Goal: Book appointment/travel/reservation

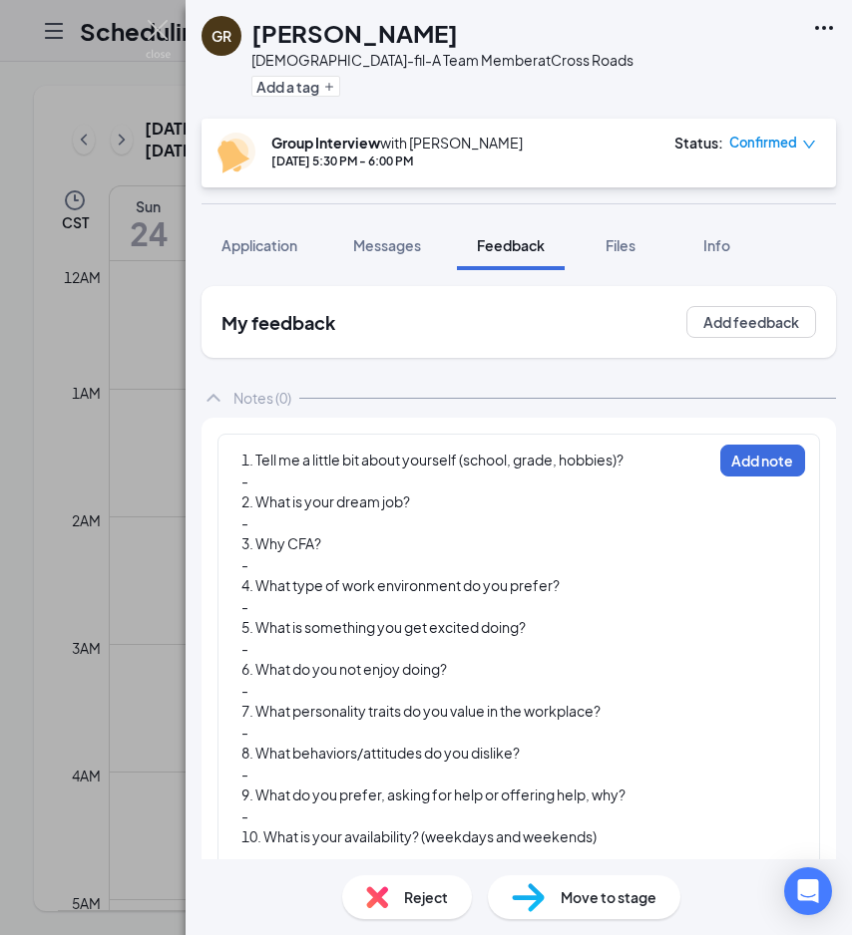
scroll to position [2010, 0]
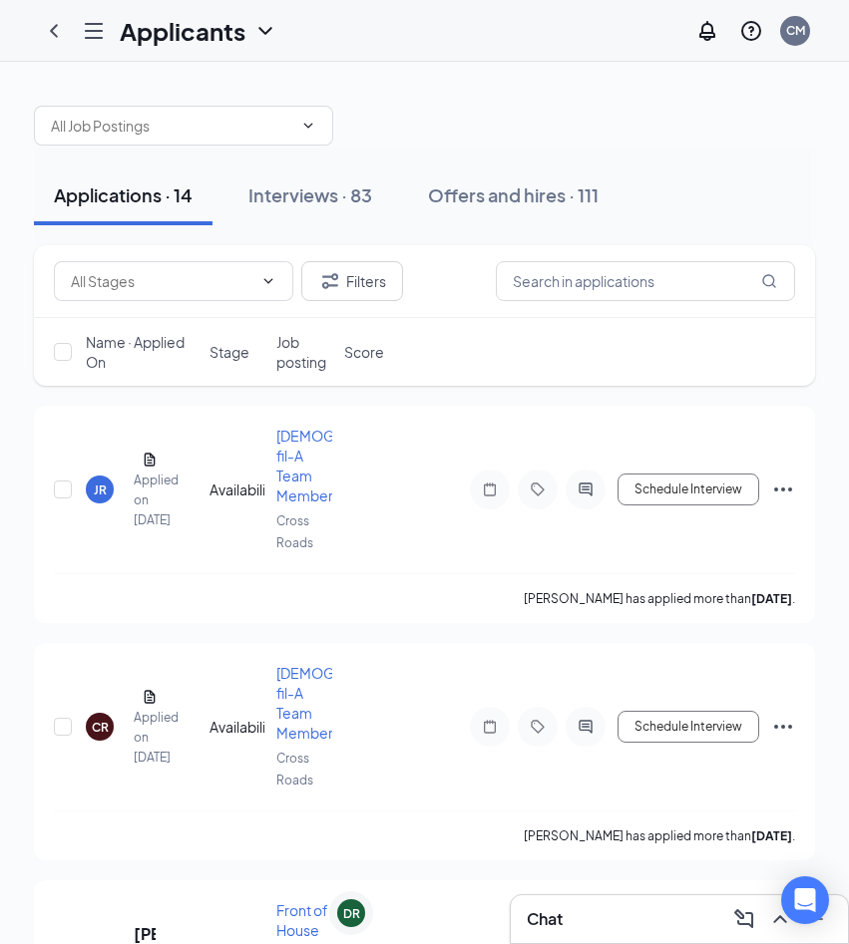
click at [95, 33] on icon "Hamburger" at bounding box center [94, 31] width 24 height 24
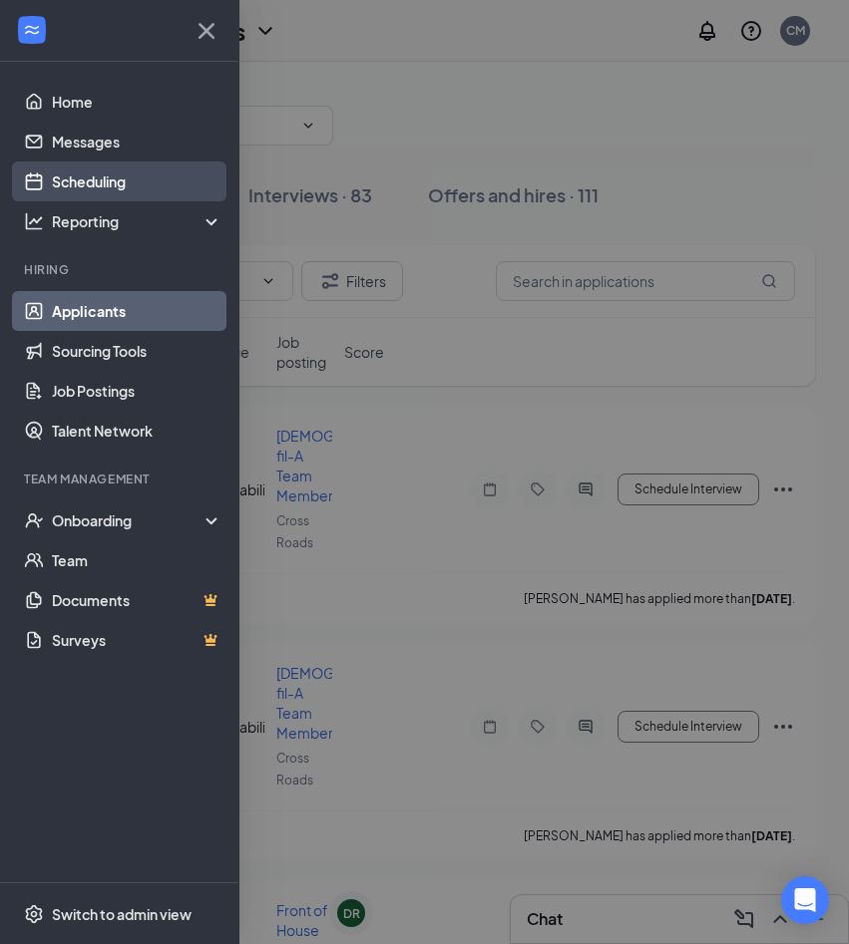
click at [129, 179] on link "Scheduling" at bounding box center [137, 182] width 171 height 40
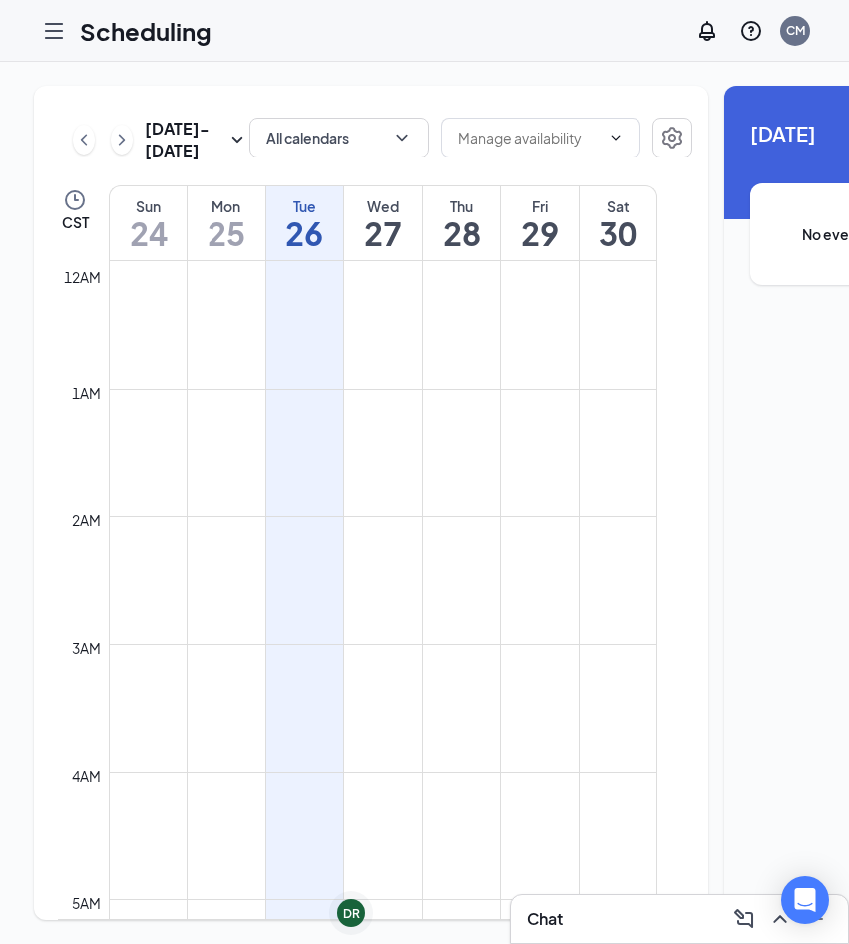
scroll to position [980, 0]
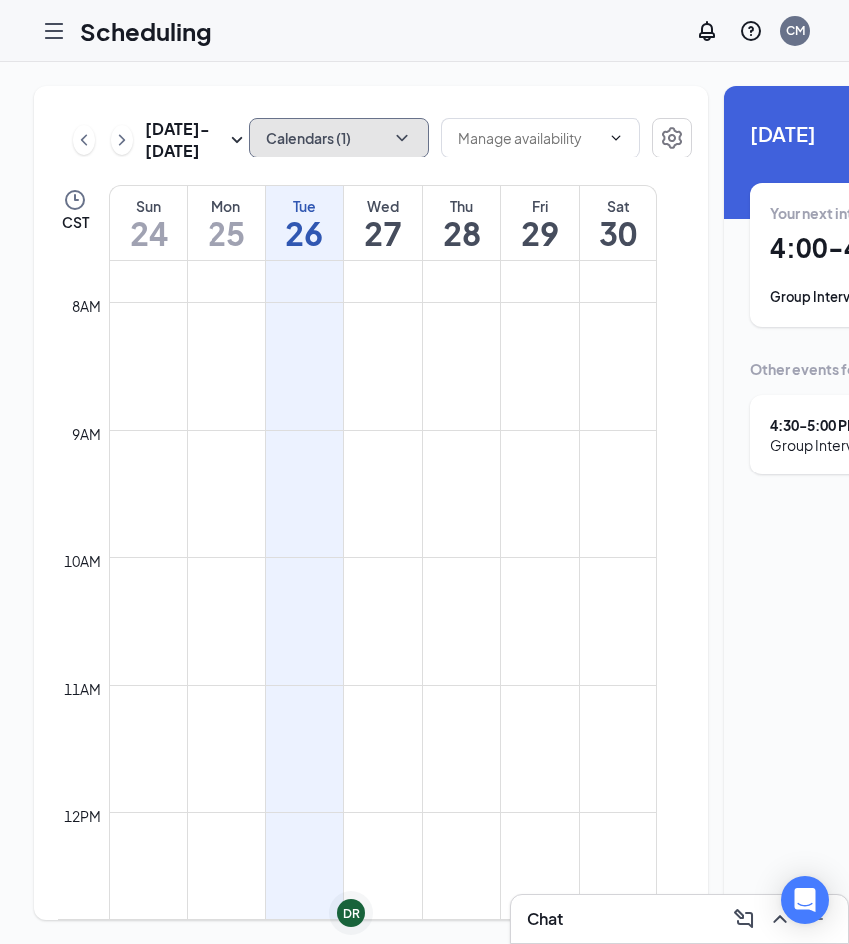
click at [356, 137] on button "Calendars (1)" at bounding box center [338, 138] width 179 height 40
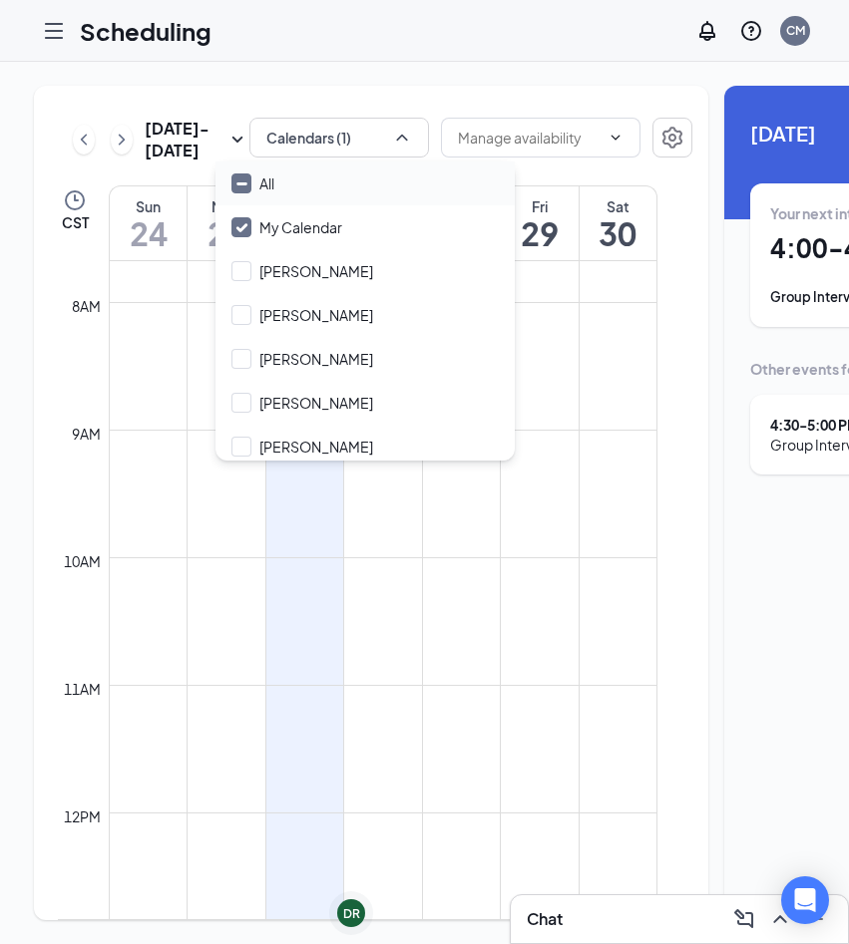
click at [356, 198] on div "All" at bounding box center [364, 184] width 299 height 44
checkbox input "true"
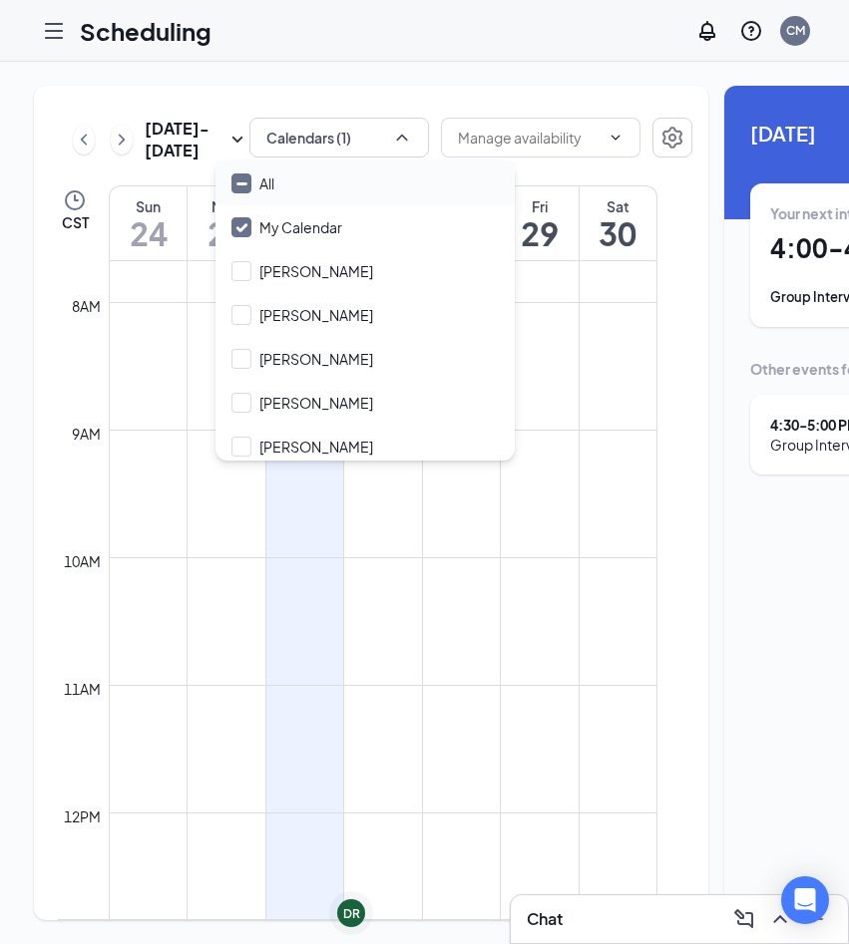
checkbox input "true"
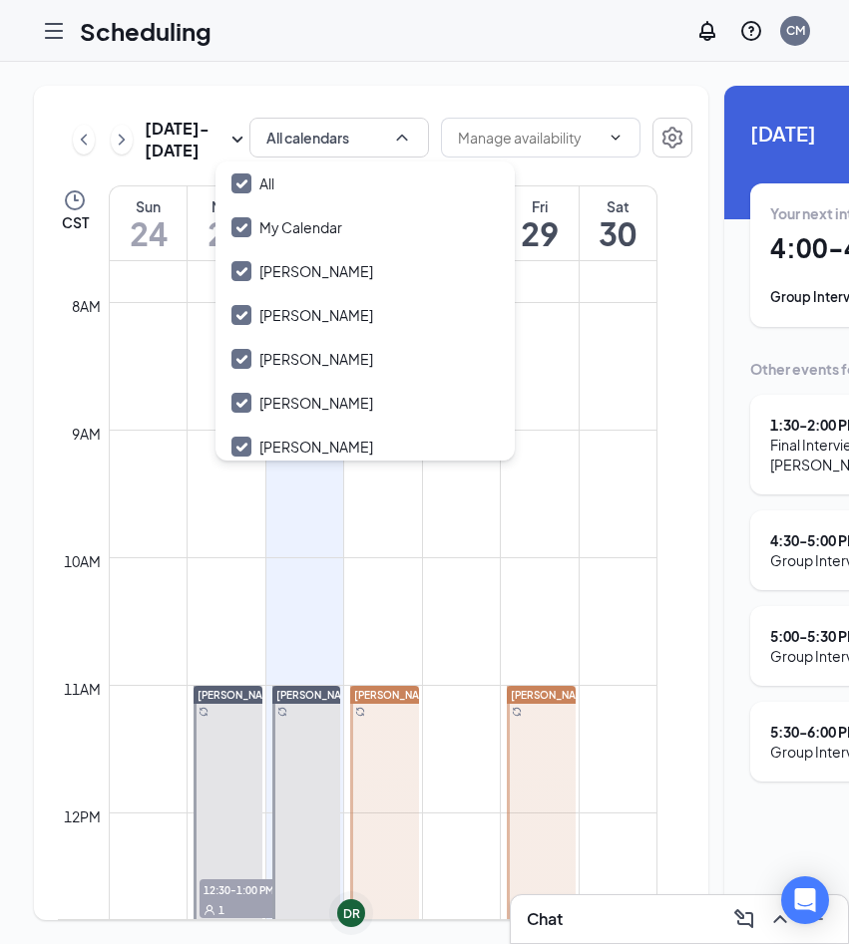
click at [414, 90] on div "[DATE] - [DATE] All calendars CST Sun 24 Mon 25 Tue 26 Wed 27 Thu 28 Fri 29 Sat…" at bounding box center [371, 503] width 674 height 835
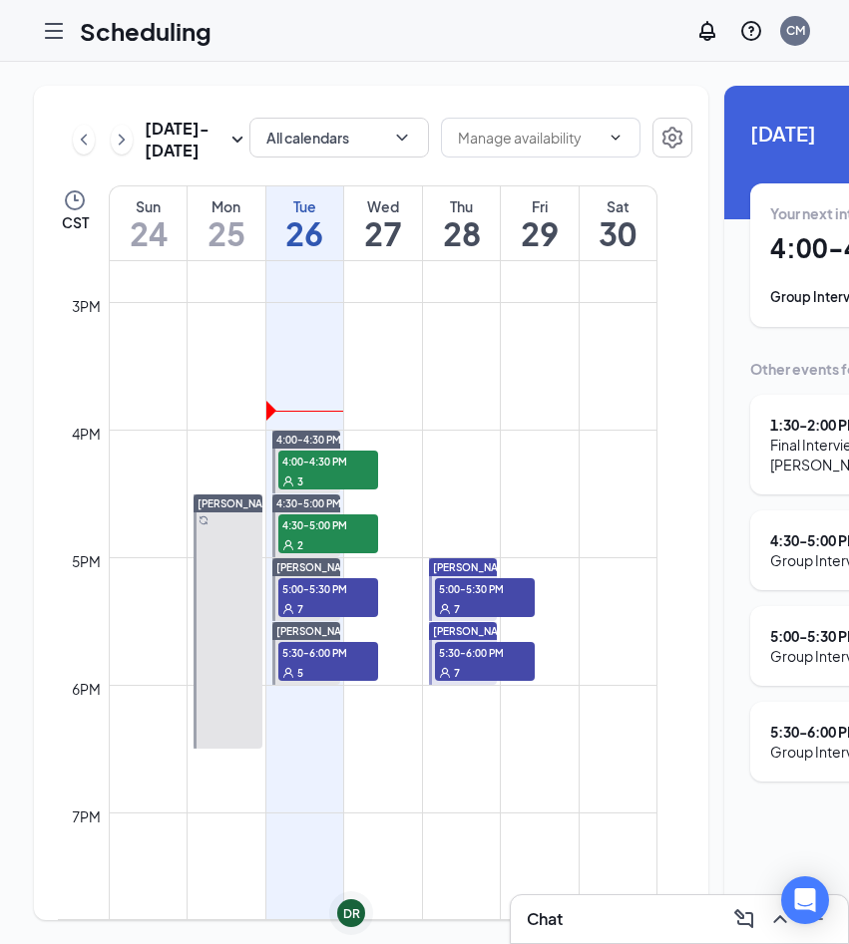
scroll to position [1875, 0]
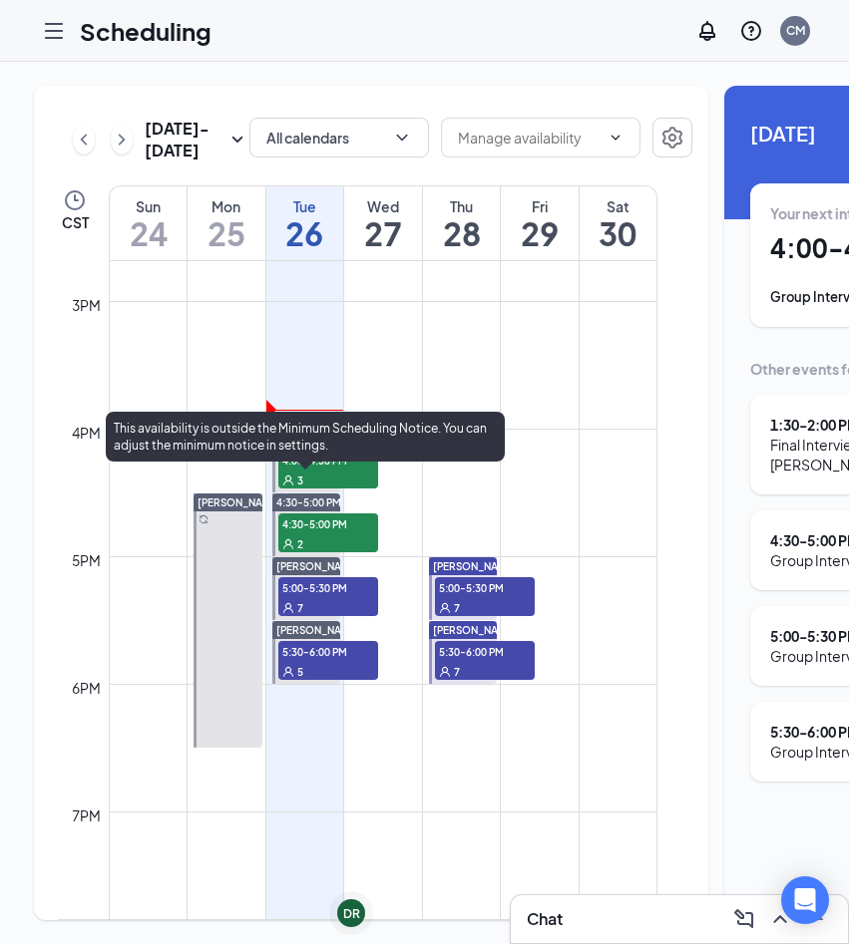
click at [337, 490] on div "3" at bounding box center [328, 480] width 100 height 20
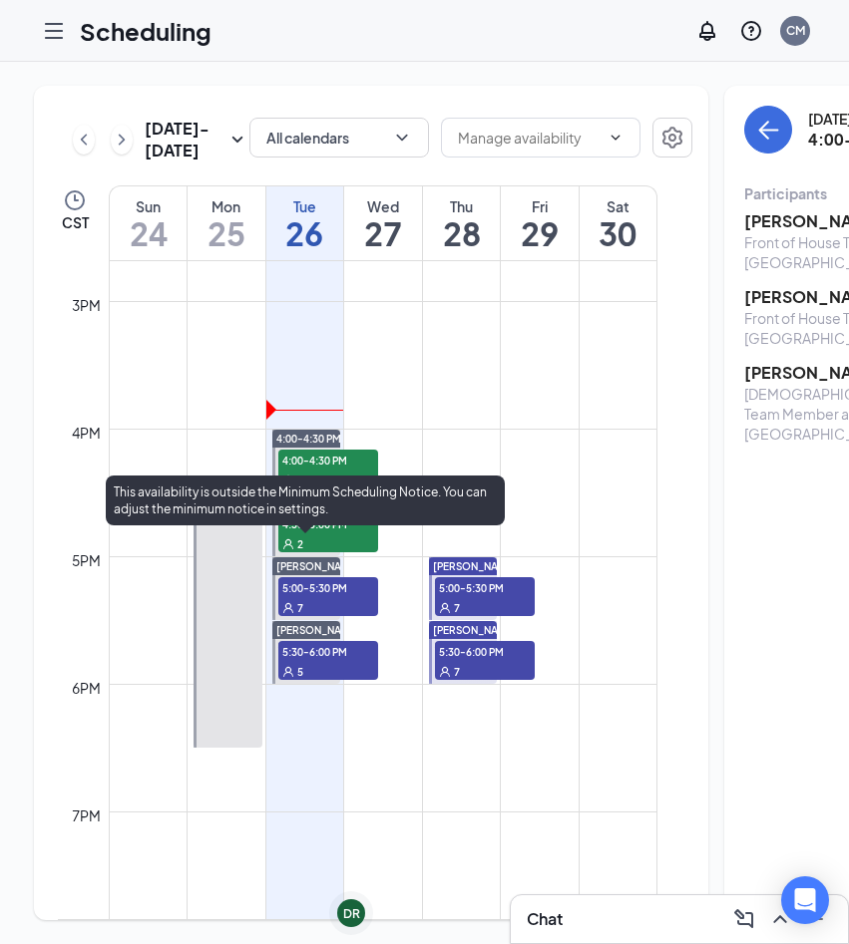
click at [359, 552] on div "4:30-5:00 PM 2" at bounding box center [328, 533] width 100 height 39
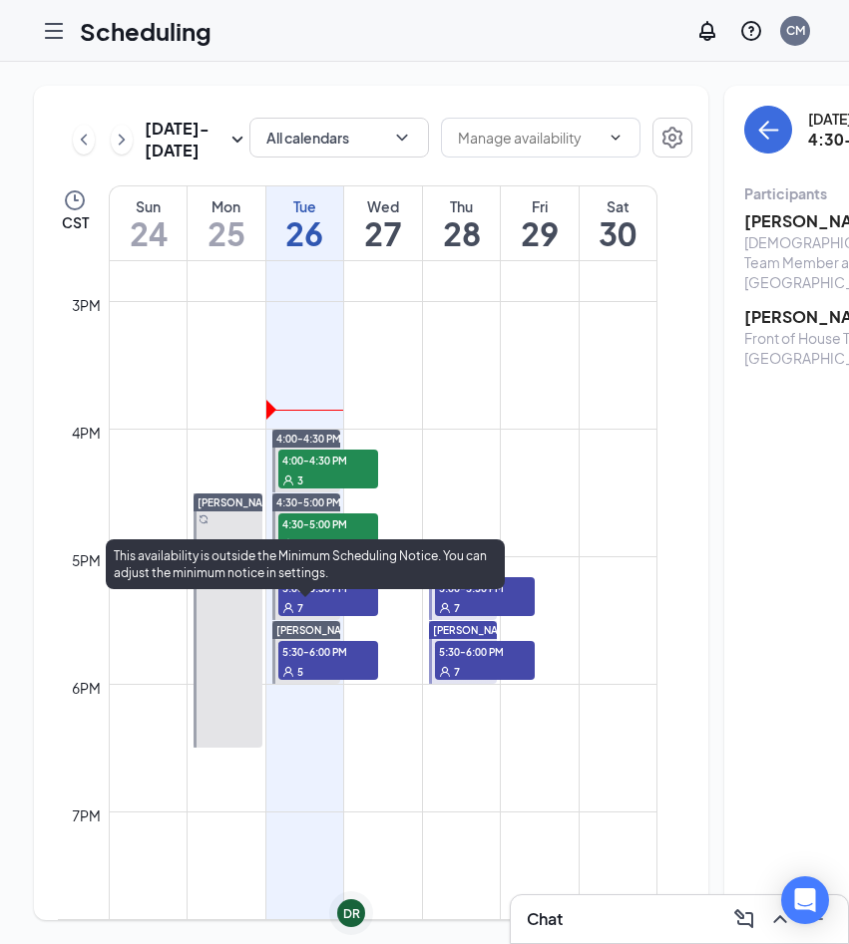
click at [345, 617] on div "7" at bounding box center [328, 607] width 100 height 20
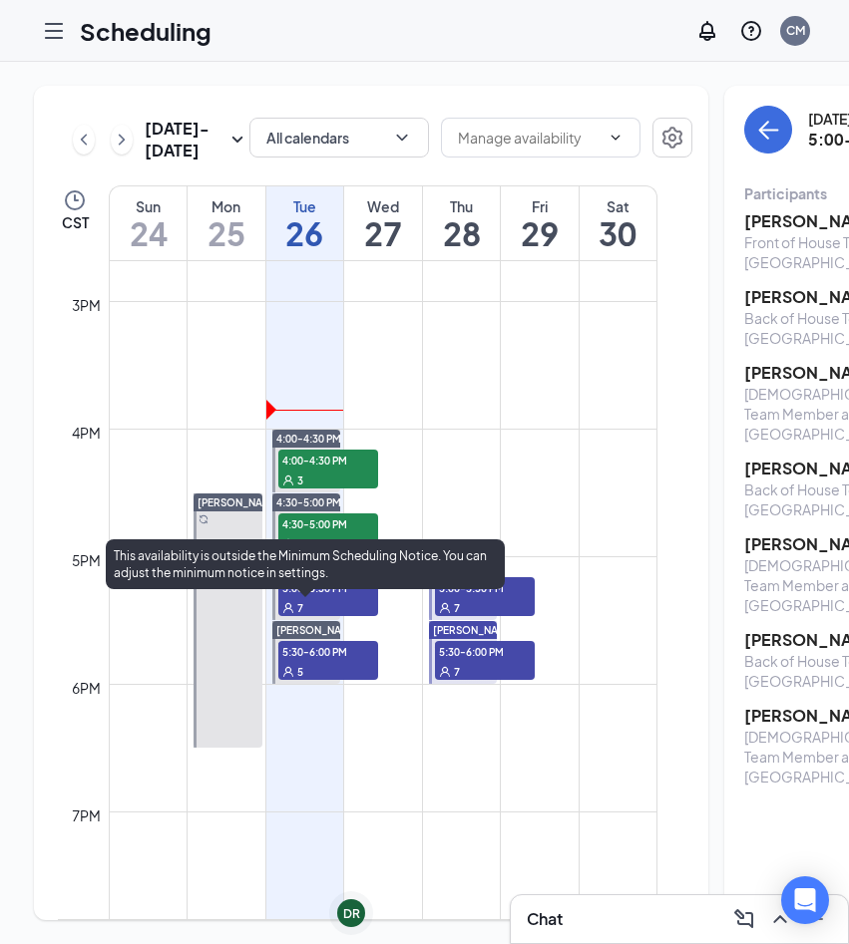
click at [324, 618] on div "5:00-5:30 PM 7" at bounding box center [328, 596] width 104 height 43
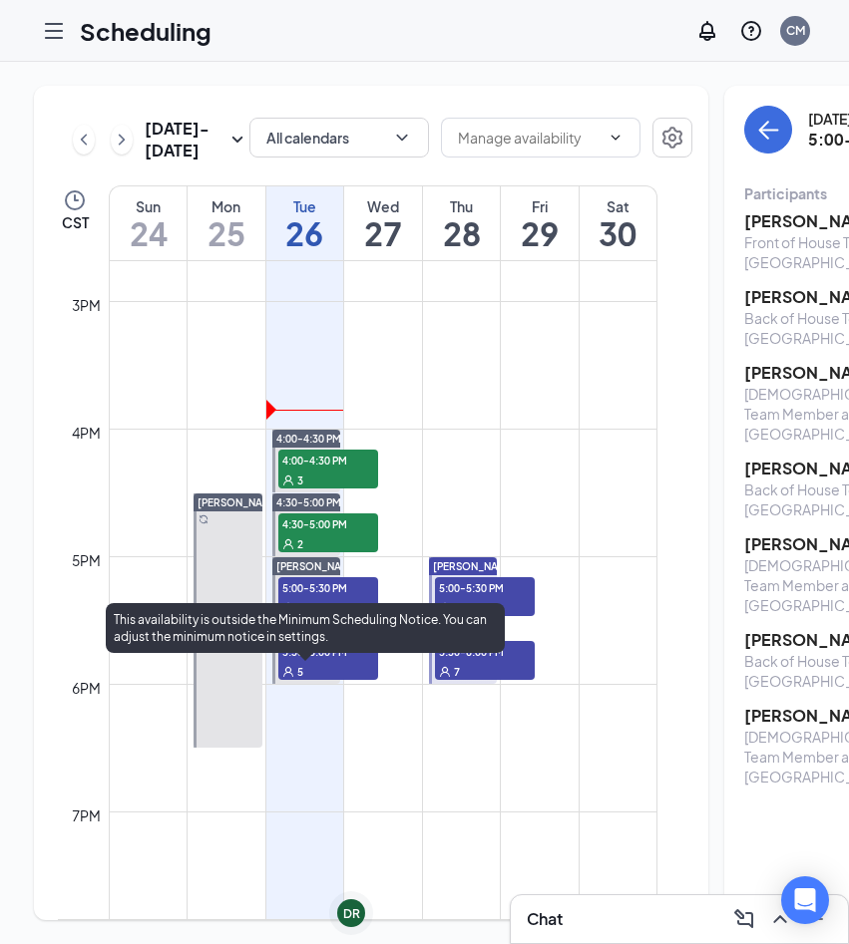
click at [321, 661] on span "5:30-6:00 PM" at bounding box center [328, 651] width 100 height 20
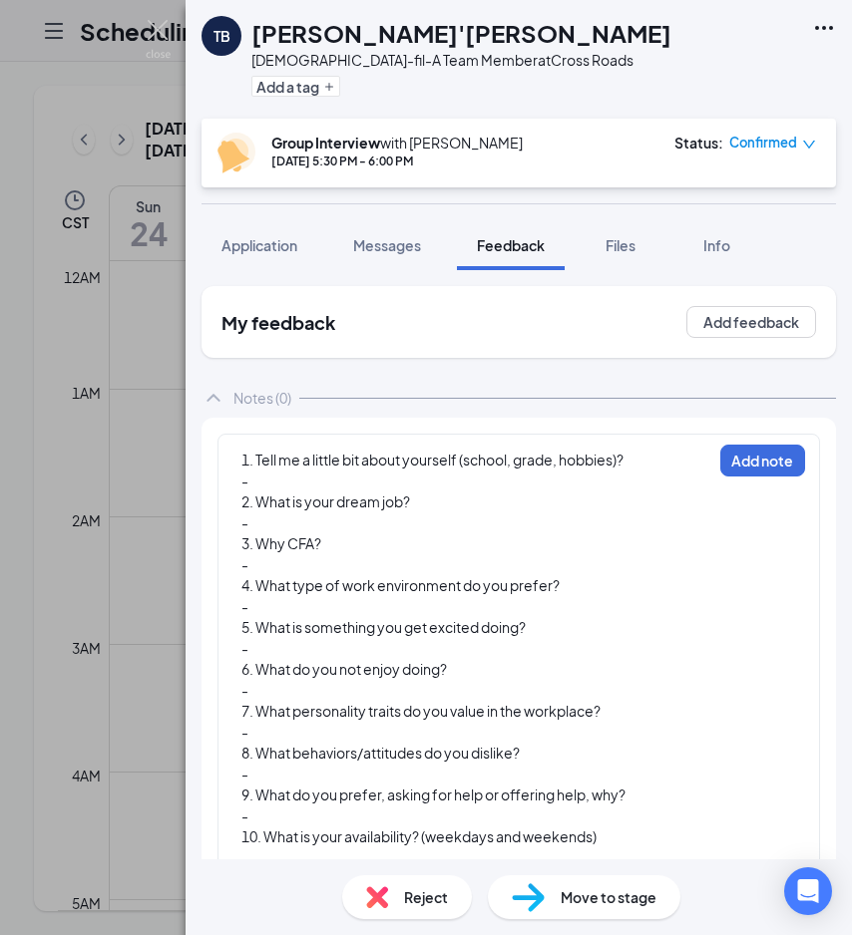
scroll to position [1873, 0]
